Goal: Transaction & Acquisition: Purchase product/service

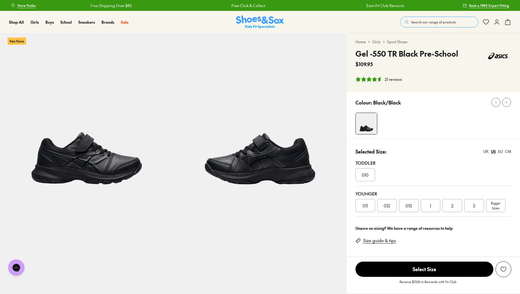
select select "*"
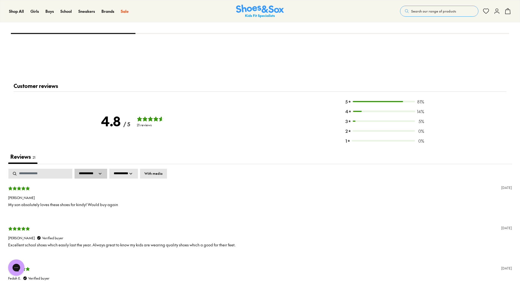
scroll to position [936, 0]
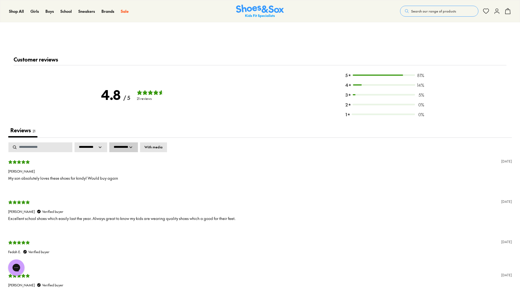
select select "*"
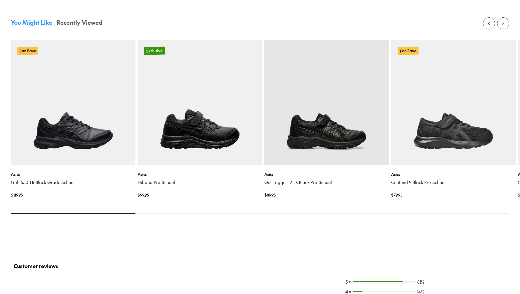
scroll to position [738, 0]
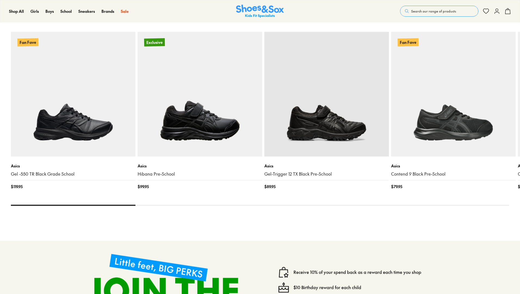
select select "*"
